Goal: Transaction & Acquisition: Purchase product/service

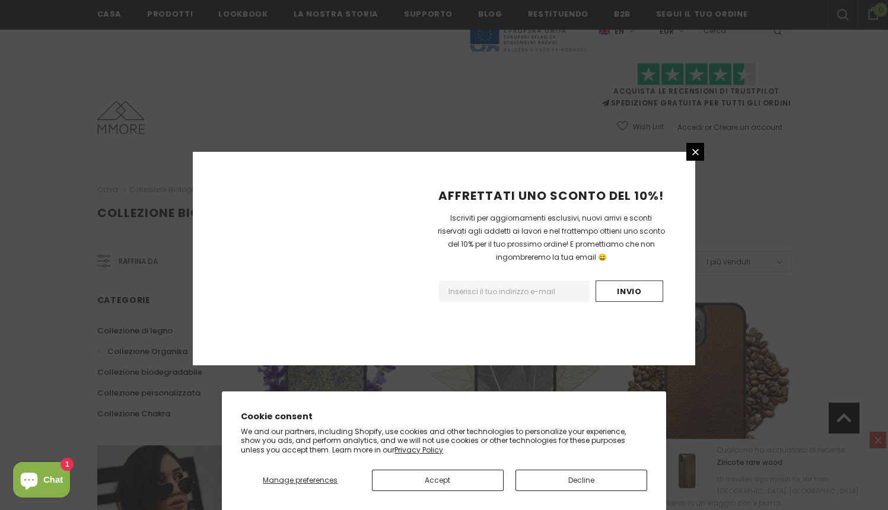
scroll to position [1338, 0]
